Goal: Use online tool/utility: Utilize a website feature to perform a specific function

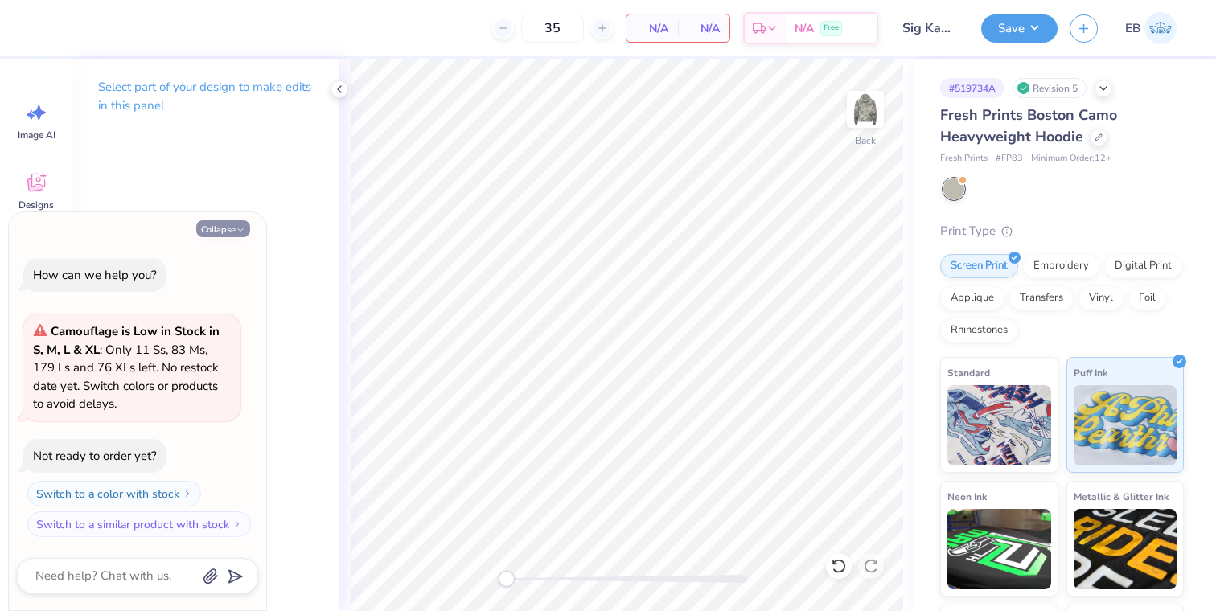
click at [235, 226] on button "Collapse" at bounding box center [223, 228] width 54 height 17
type textarea "x"
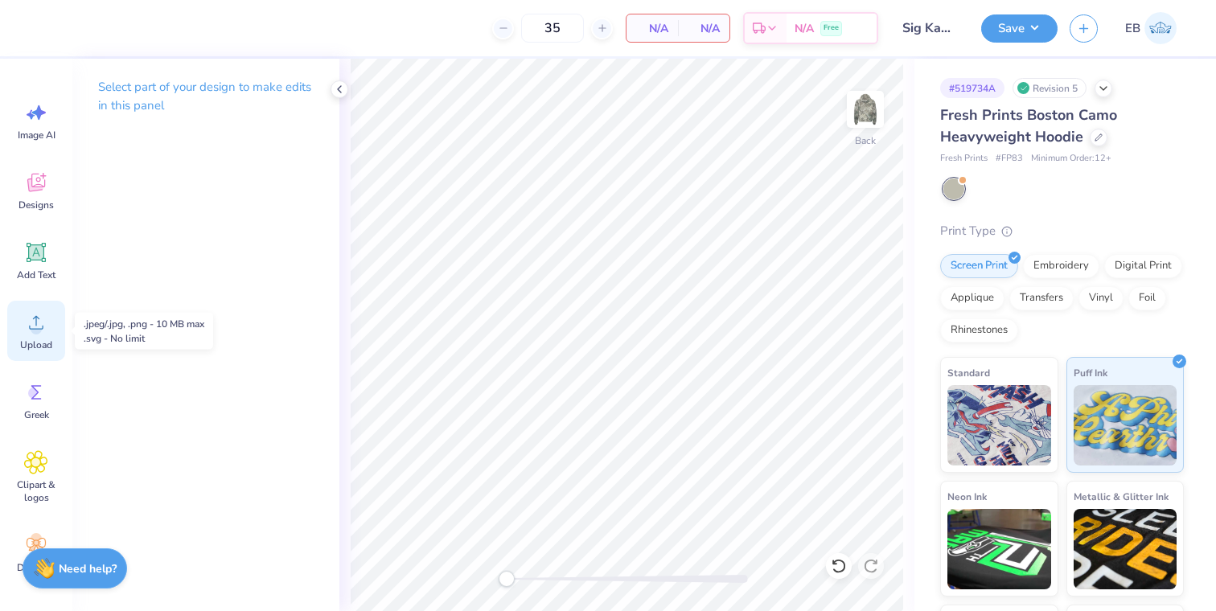
click at [48, 319] on div "Upload" at bounding box center [36, 331] width 58 height 60
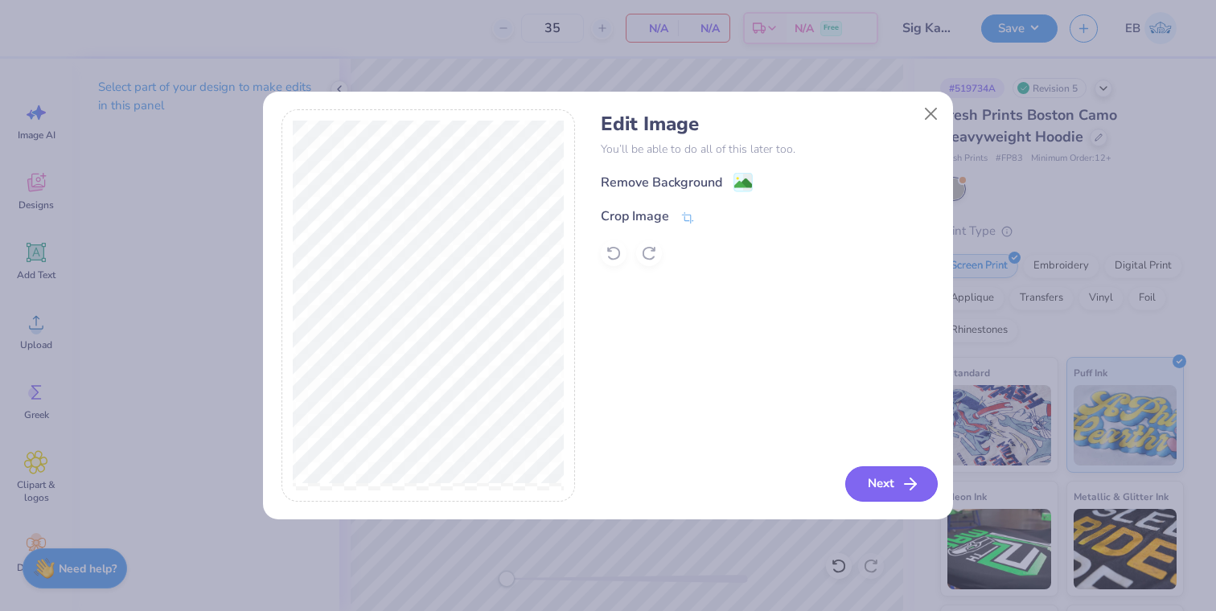
click at [885, 484] on button "Next" at bounding box center [891, 483] width 92 height 35
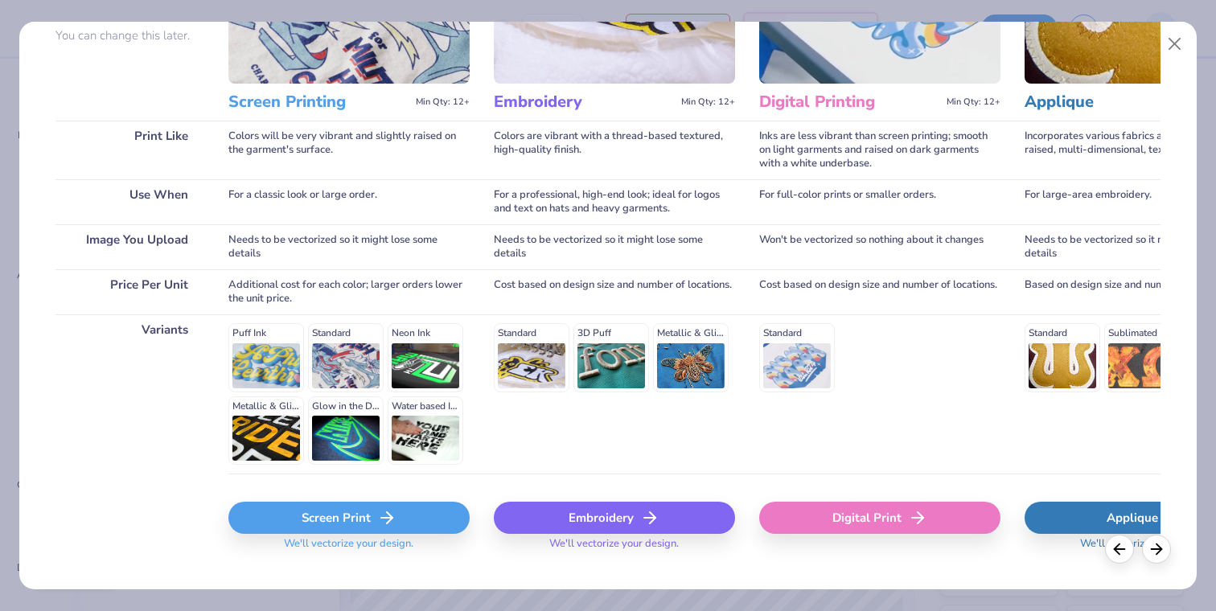
scroll to position [165, 0]
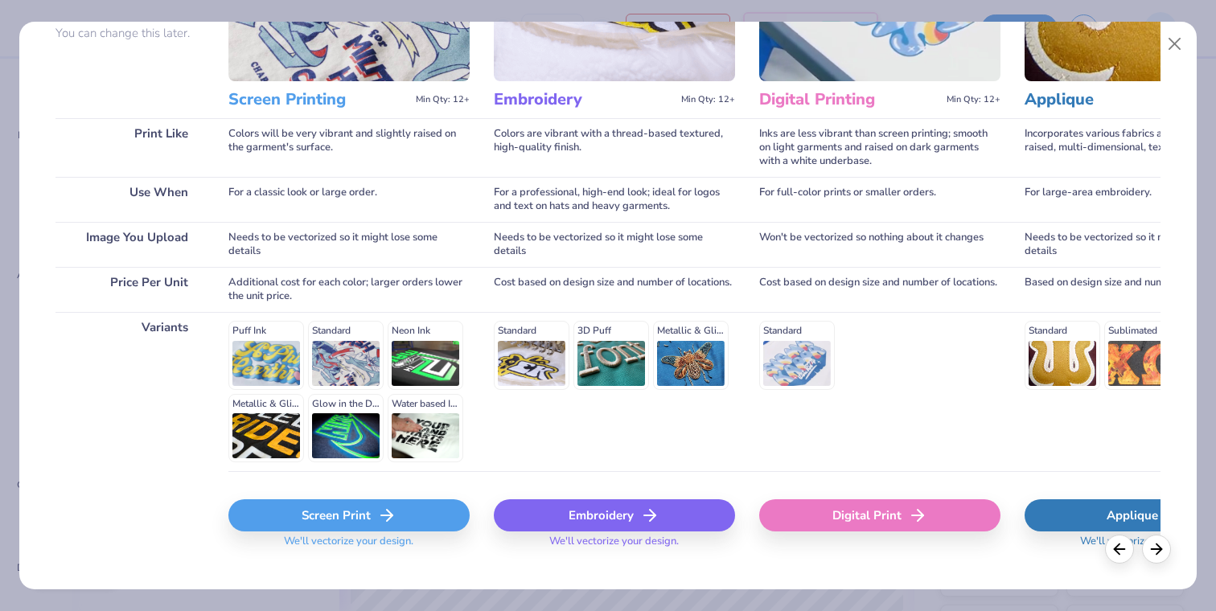
click at [313, 519] on div "Screen Print" at bounding box center [348, 515] width 241 height 32
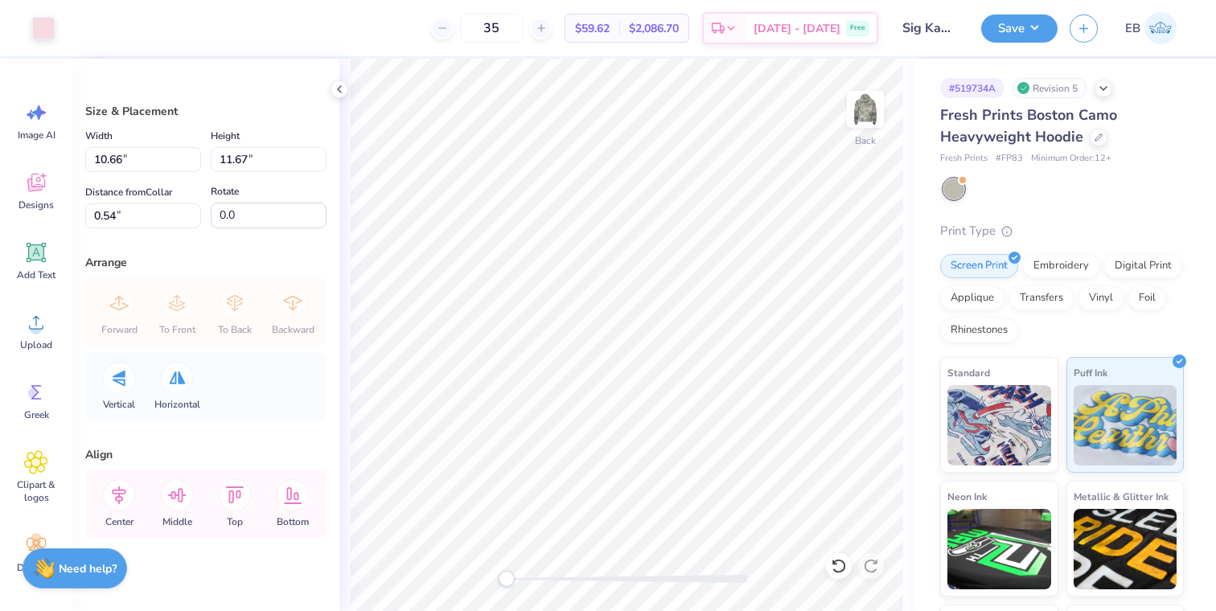
type input "9.20"
type input "10.08"
type input "2.13"
type input "9.72"
type input "10.64"
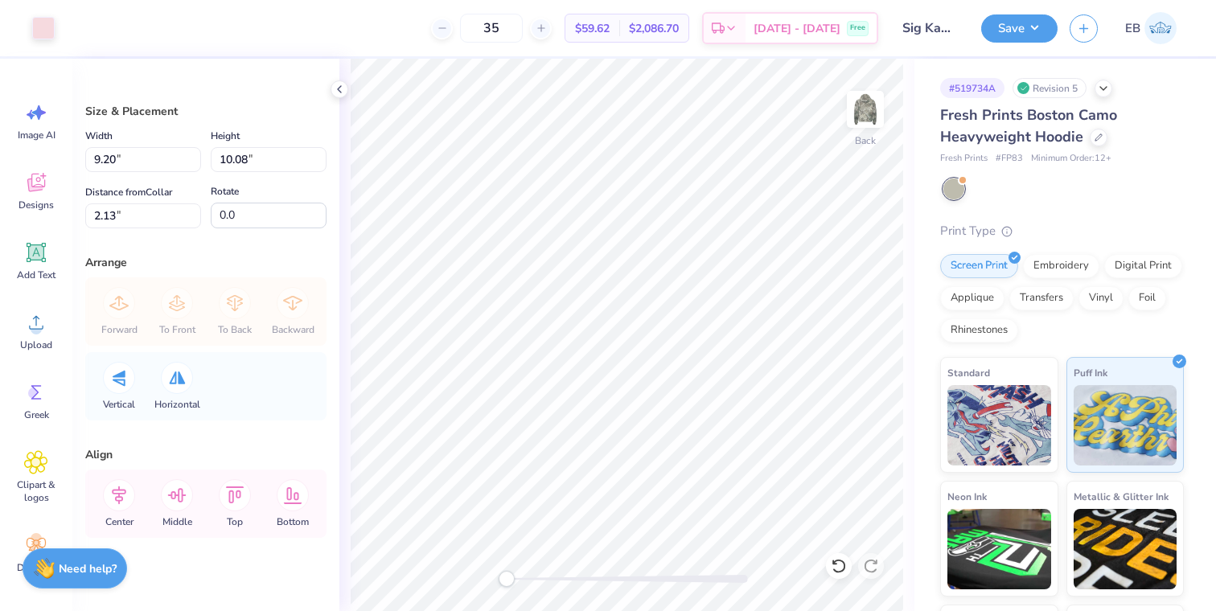
type input "1.34"
type input "9.68"
type input "10.60"
type input "1.38"
type input "8.84"
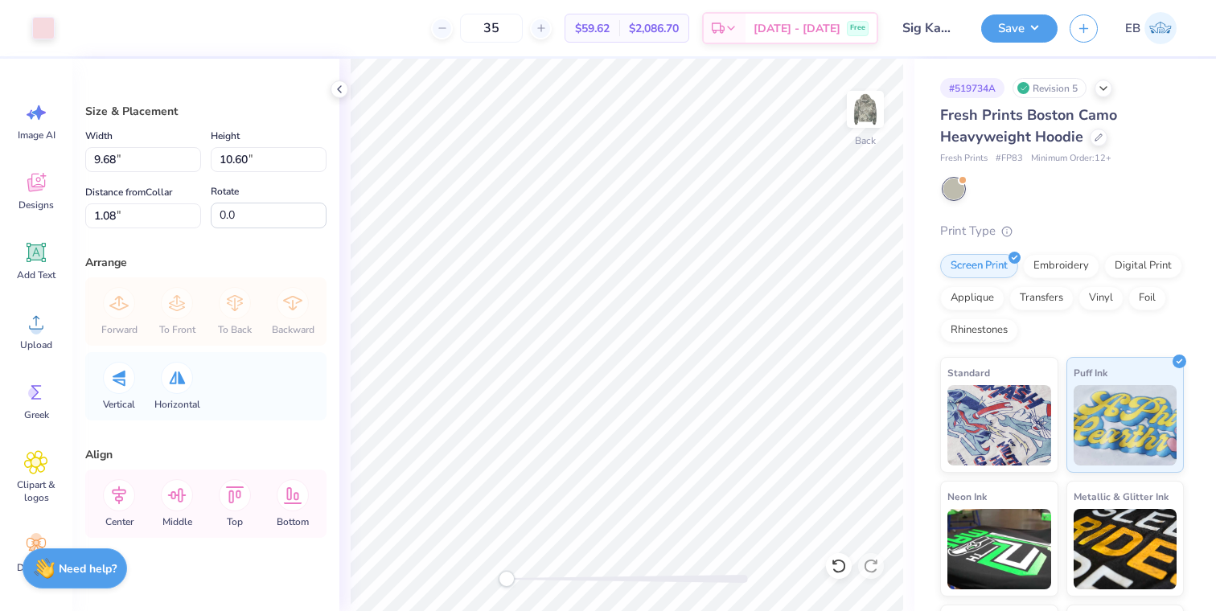
type input "9.68"
type input "1.99"
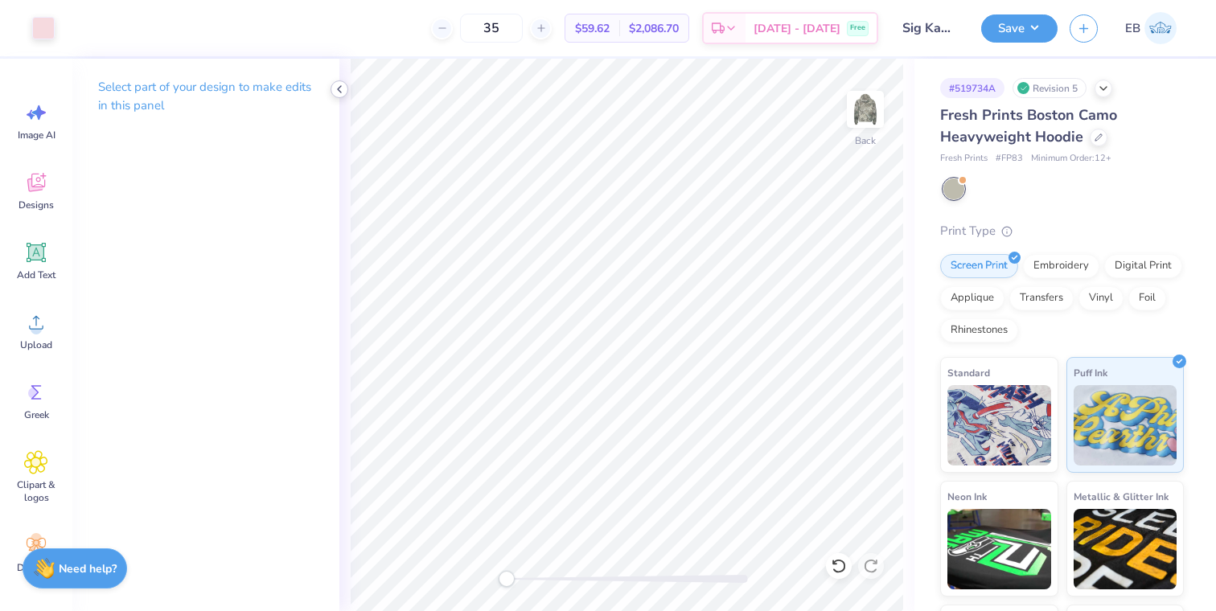
click at [338, 93] on icon at bounding box center [339, 89] width 13 height 13
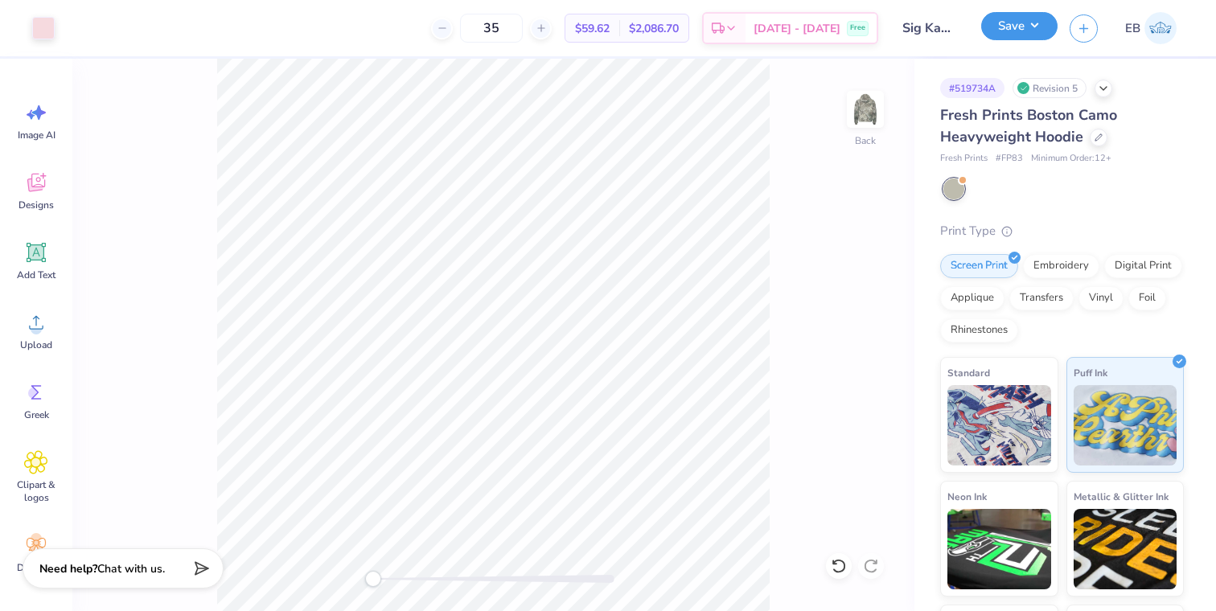
click at [1035, 14] on button "Save" at bounding box center [1019, 26] width 76 height 28
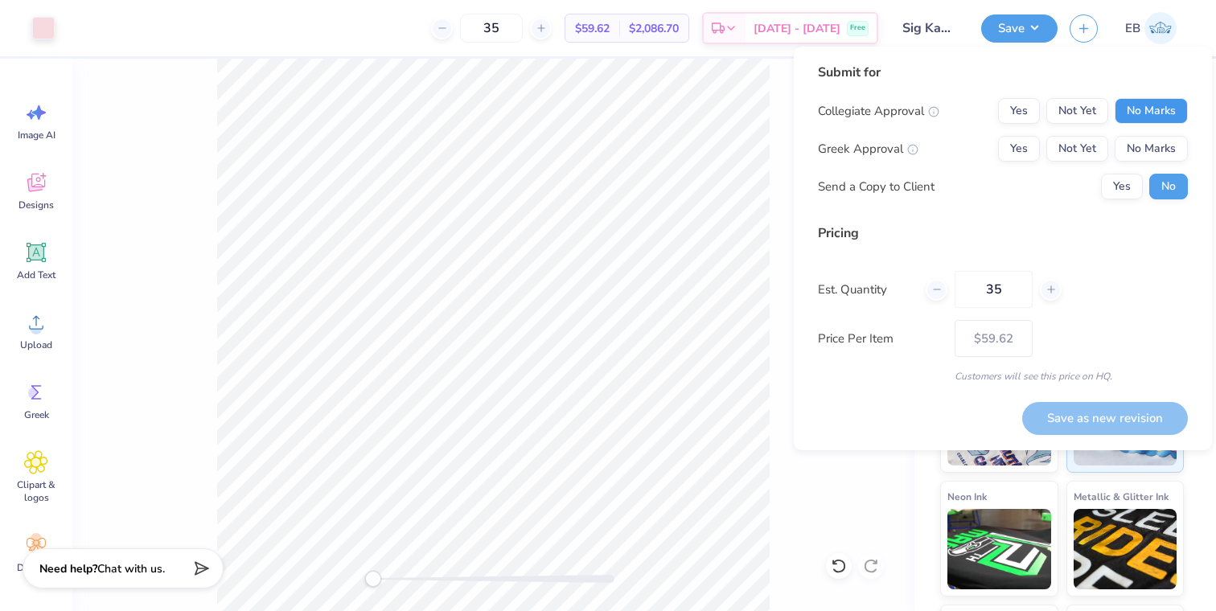
click at [1165, 113] on button "No Marks" at bounding box center [1151, 111] width 73 height 26
click at [1016, 150] on button "Yes" at bounding box center [1019, 149] width 42 height 26
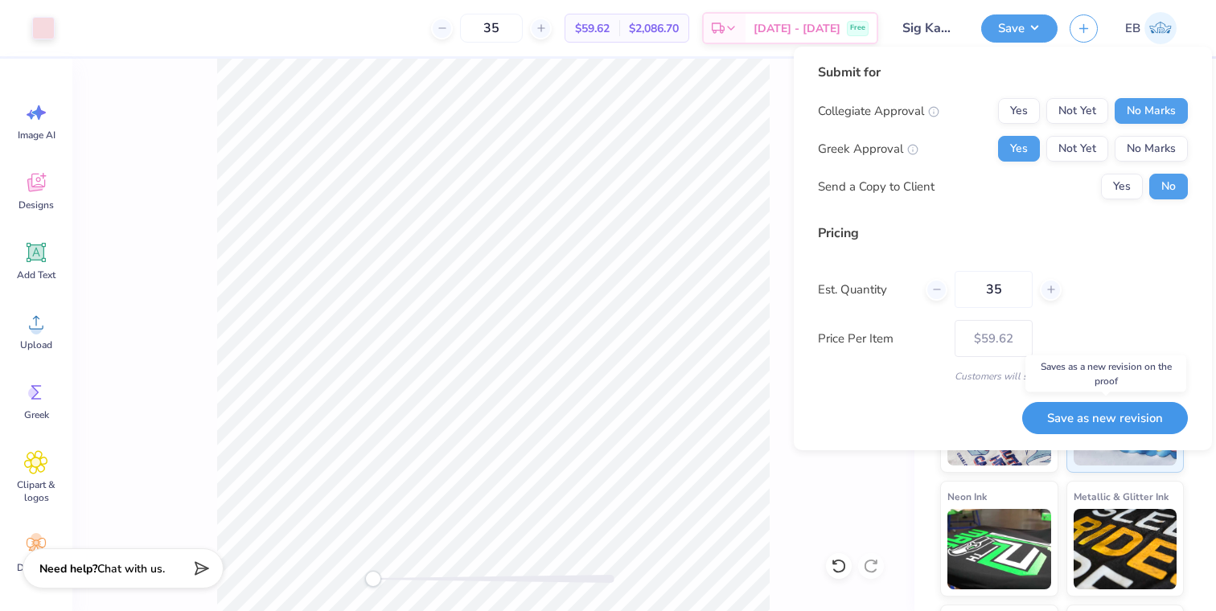
click at [1062, 422] on button "Save as new revision" at bounding box center [1105, 418] width 166 height 33
type input "$59.62"
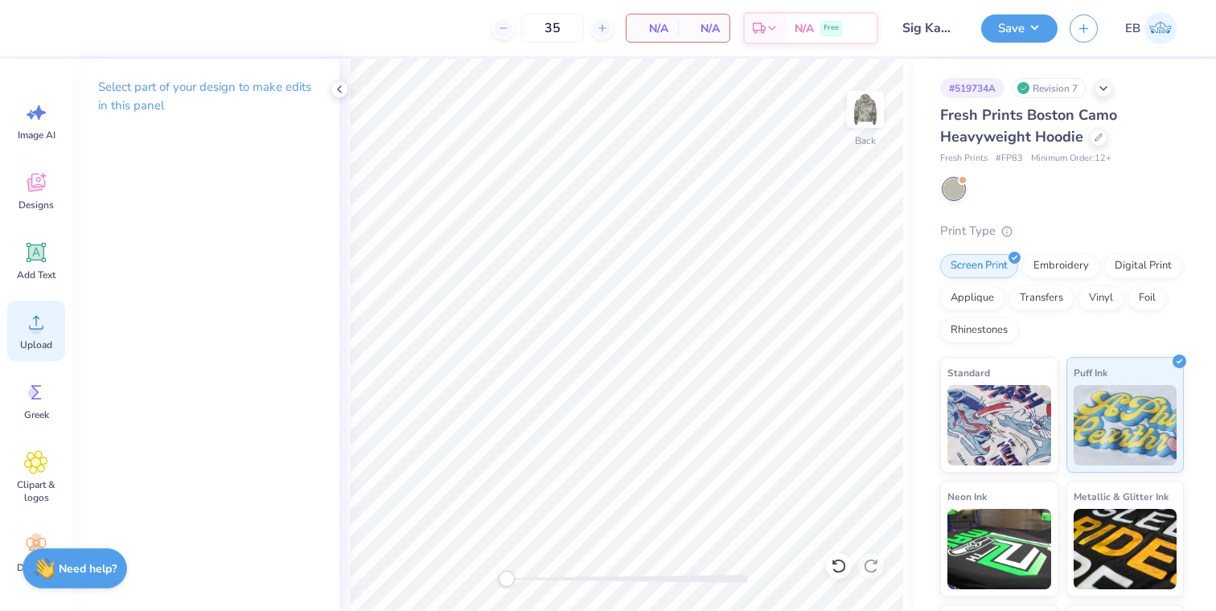
click at [45, 324] on icon at bounding box center [36, 322] width 24 height 24
click at [35, 320] on icon at bounding box center [36, 322] width 24 height 24
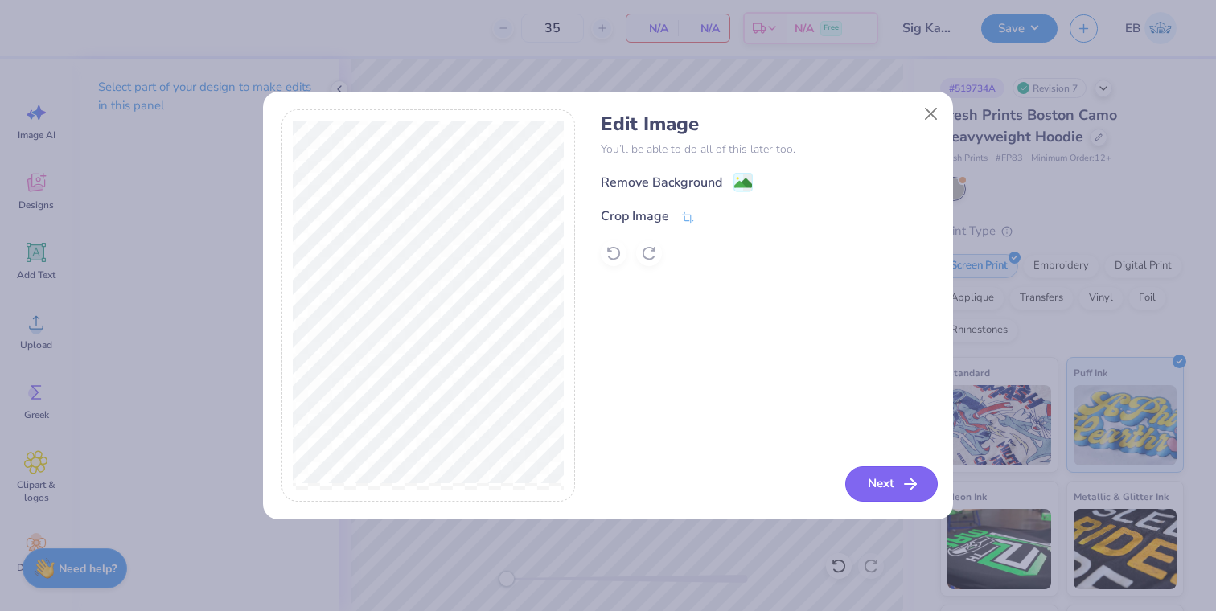
click at [868, 483] on button "Next" at bounding box center [891, 483] width 92 height 35
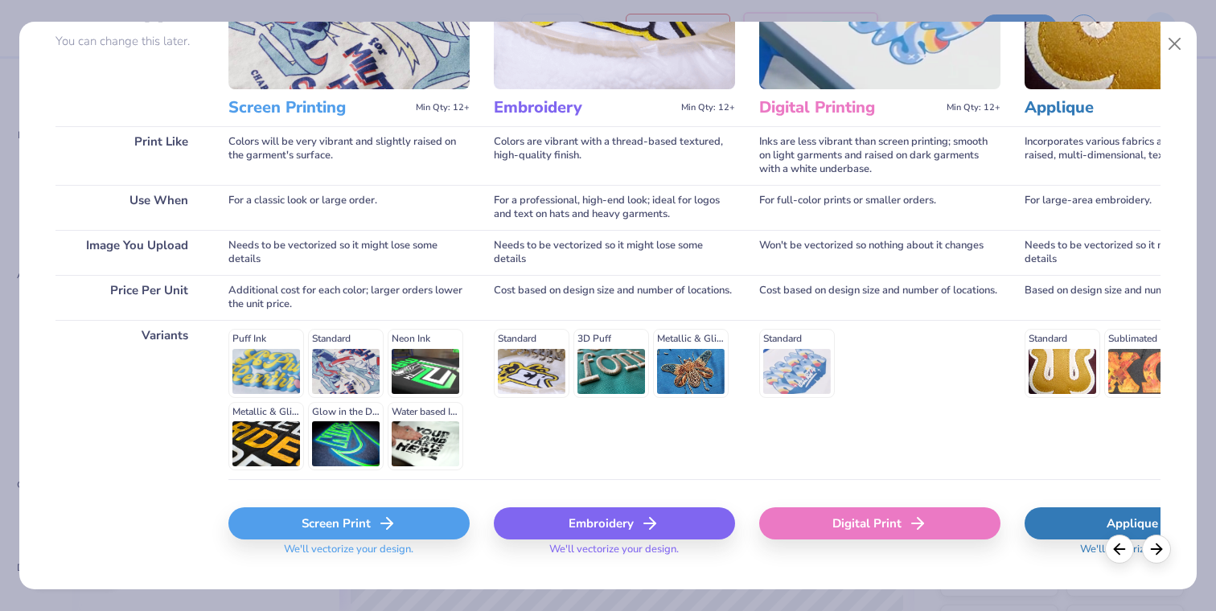
scroll to position [191, 0]
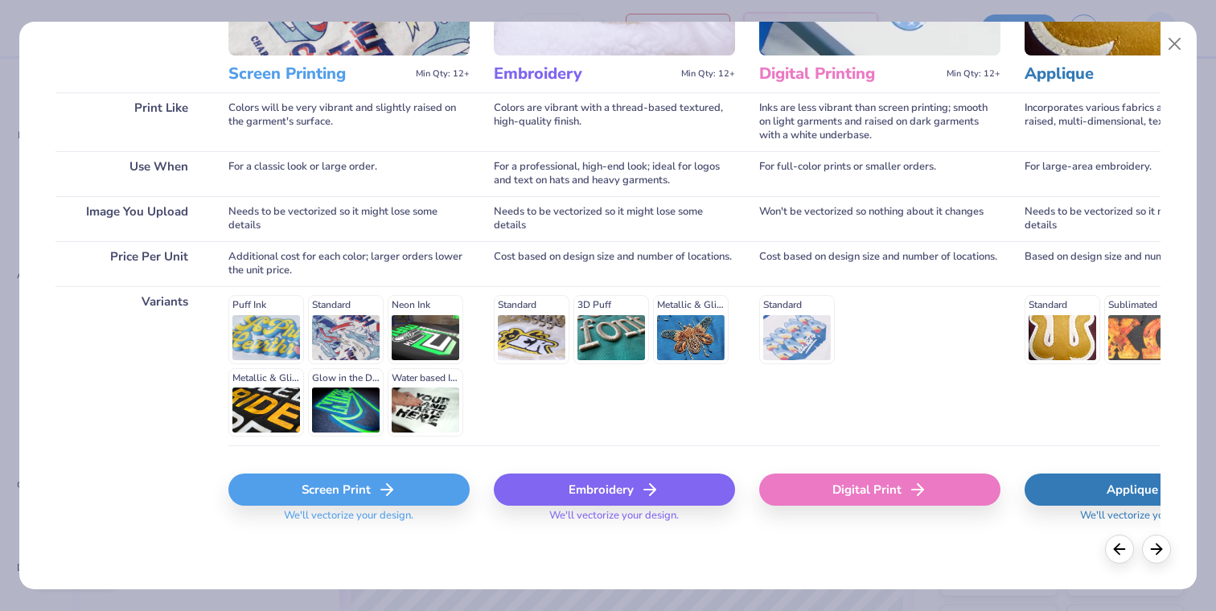
click at [359, 492] on div "Screen Print" at bounding box center [348, 490] width 241 height 32
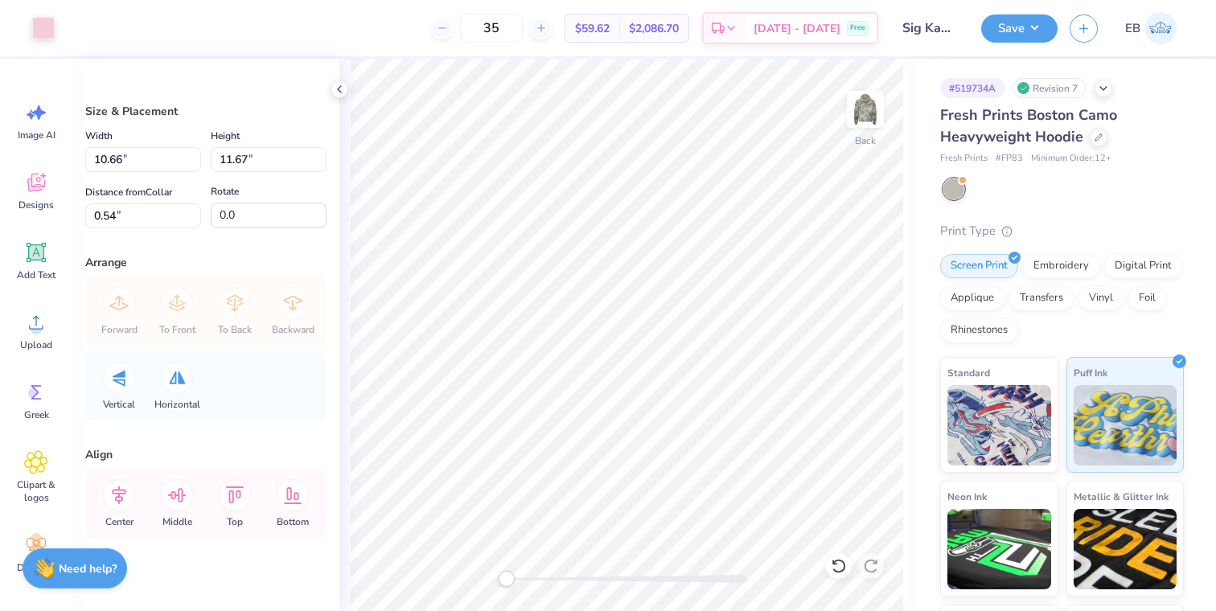
type input "8.22"
type input "9.00"
type input "3.21"
type input "8.90"
type input "9.74"
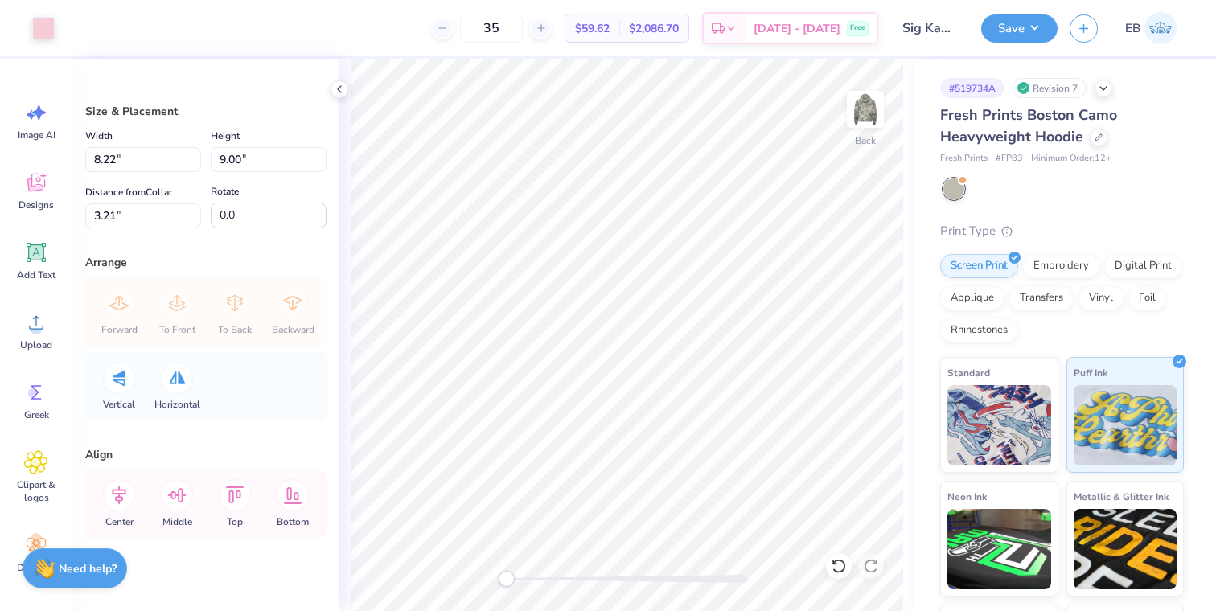
type input "1.45"
type input "9.35"
type input "10.24"
type input "1.50"
type input "9.72"
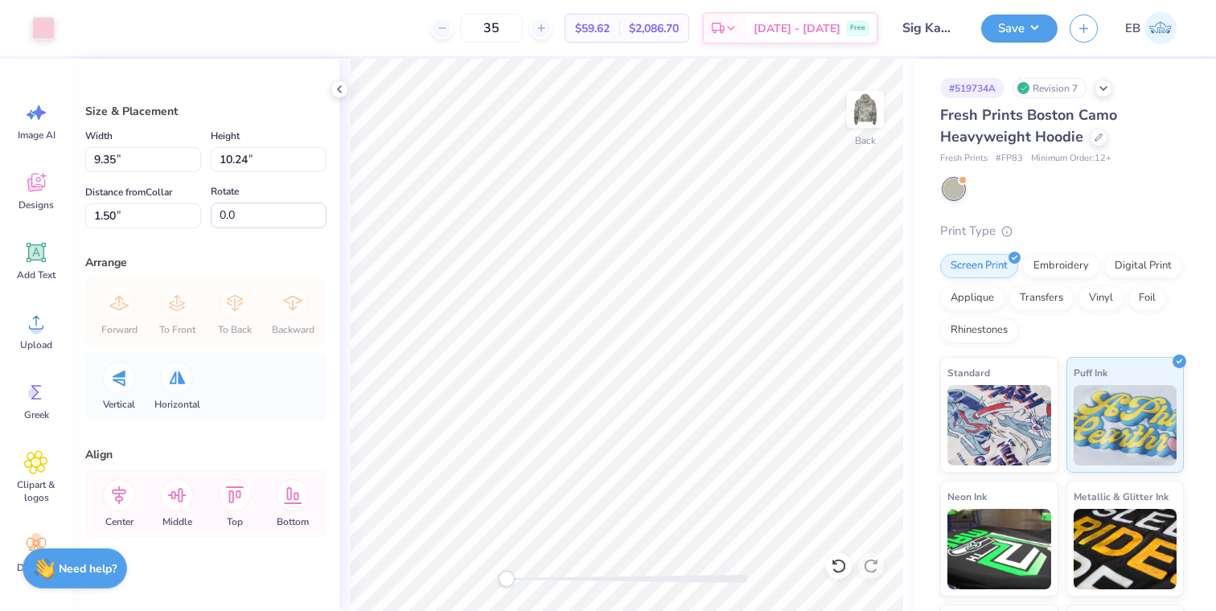
type input "10.64"
type input "1.11"
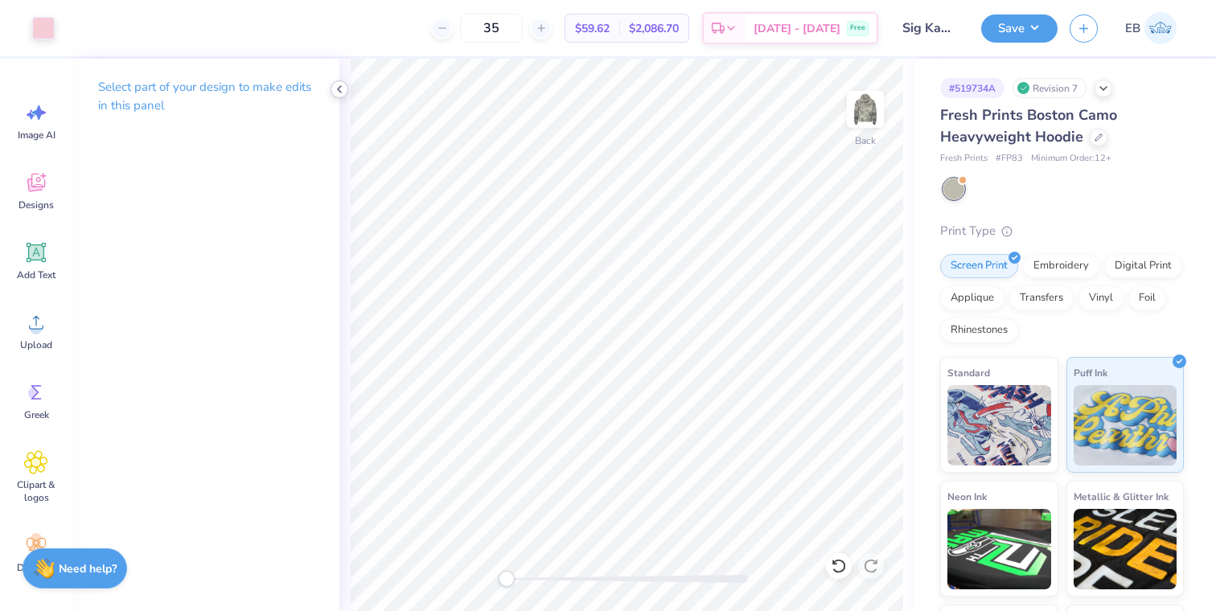
click at [337, 92] on icon at bounding box center [339, 89] width 13 height 13
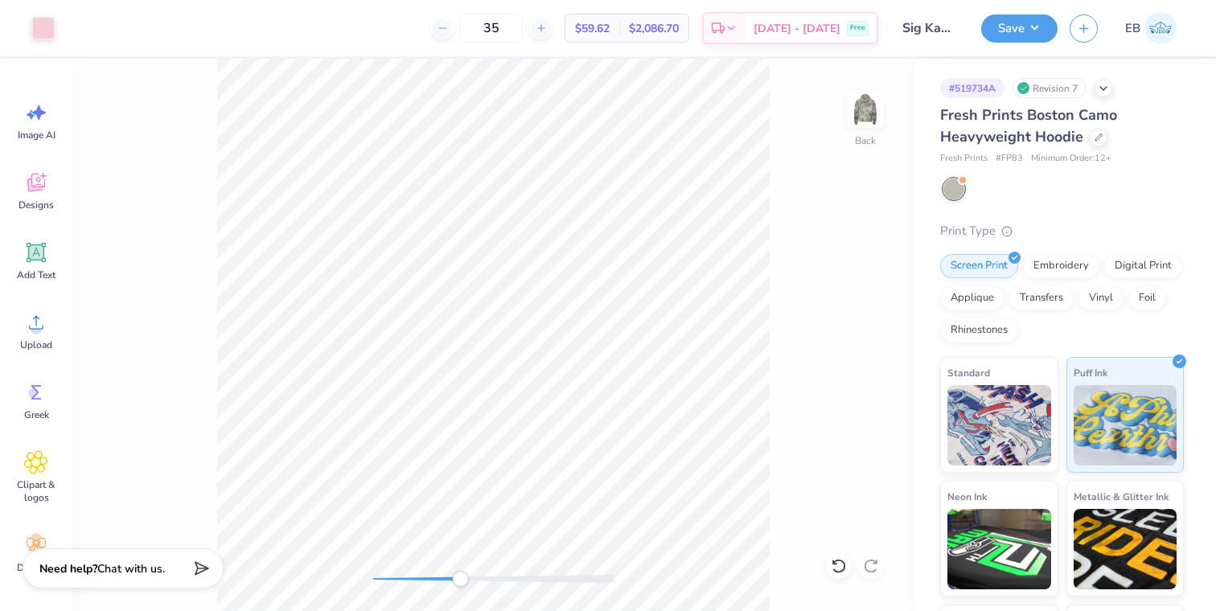
drag, startPoint x: 378, startPoint y: 581, endPoint x: 466, endPoint y: 579, distance: 87.7
click at [466, 580] on div "Accessibility label" at bounding box center [460, 579] width 16 height 16
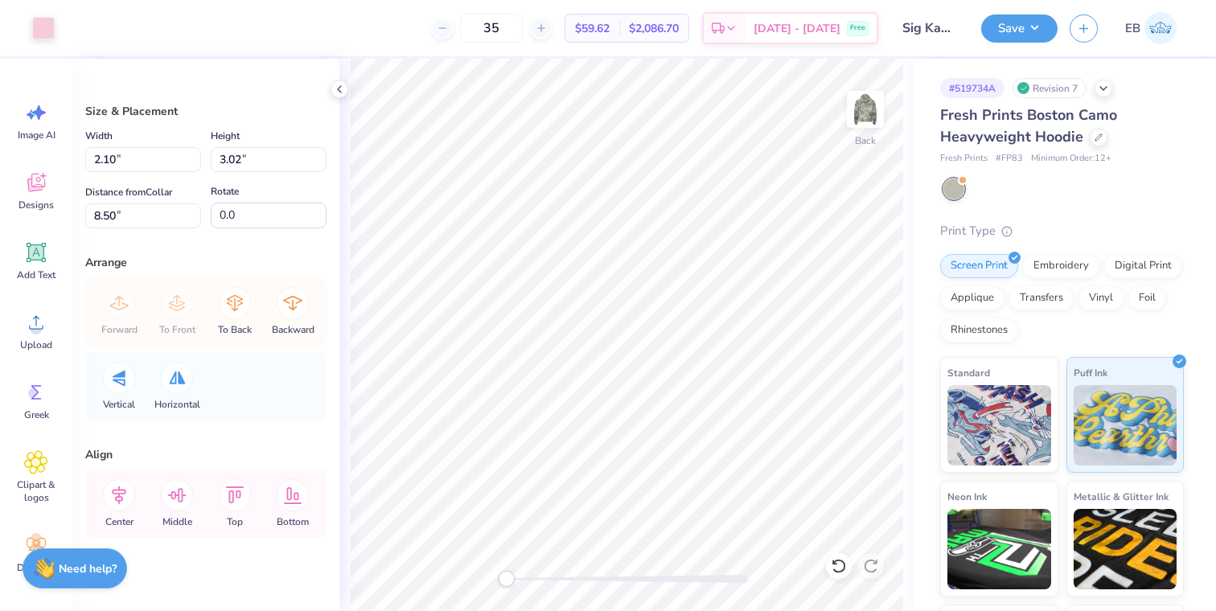
click at [458, 581] on div "Back" at bounding box center [626, 335] width 575 height 552
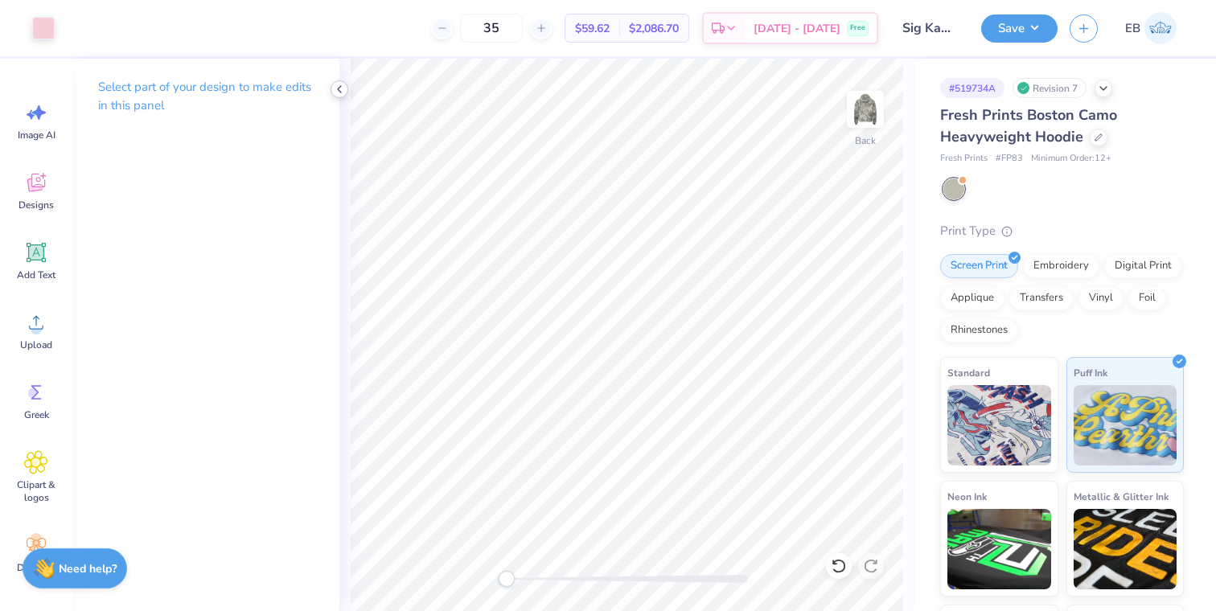
click at [339, 96] on div at bounding box center [339, 89] width 18 height 18
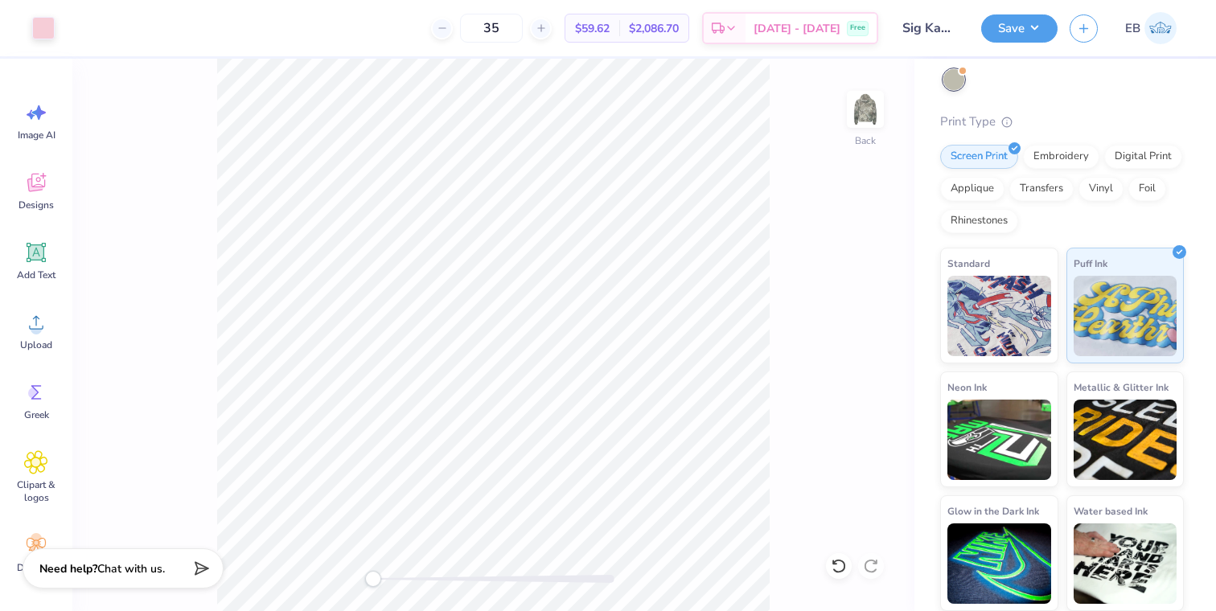
scroll to position [0, 0]
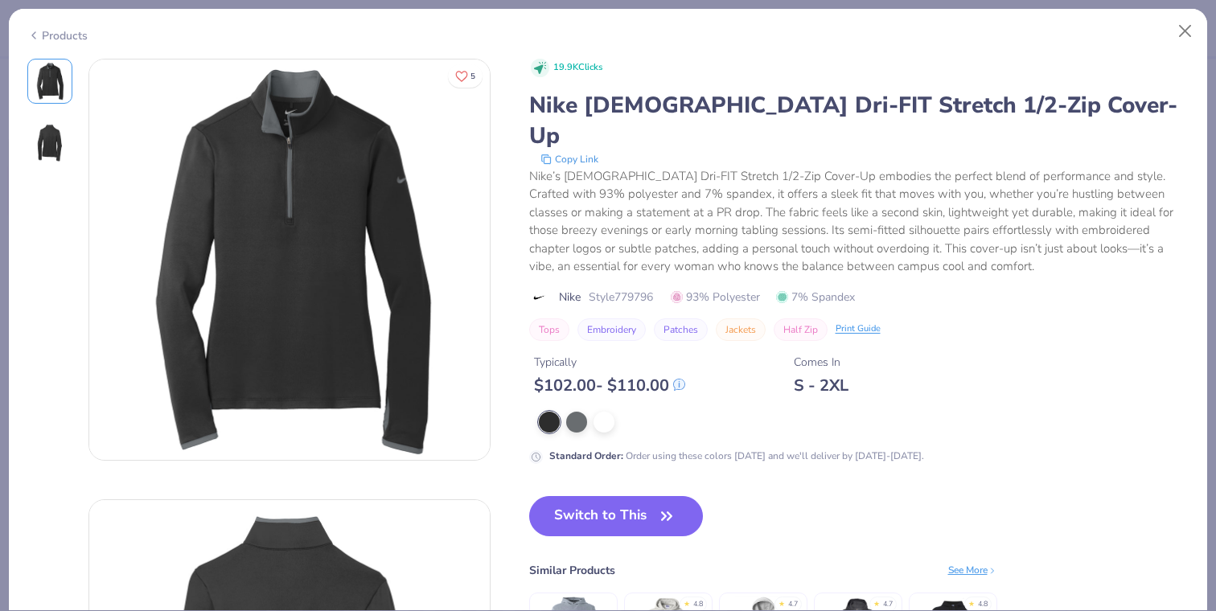
scroll to position [132, 0]
type textarea "x"
